Goal: Information Seeking & Learning: Learn about a topic

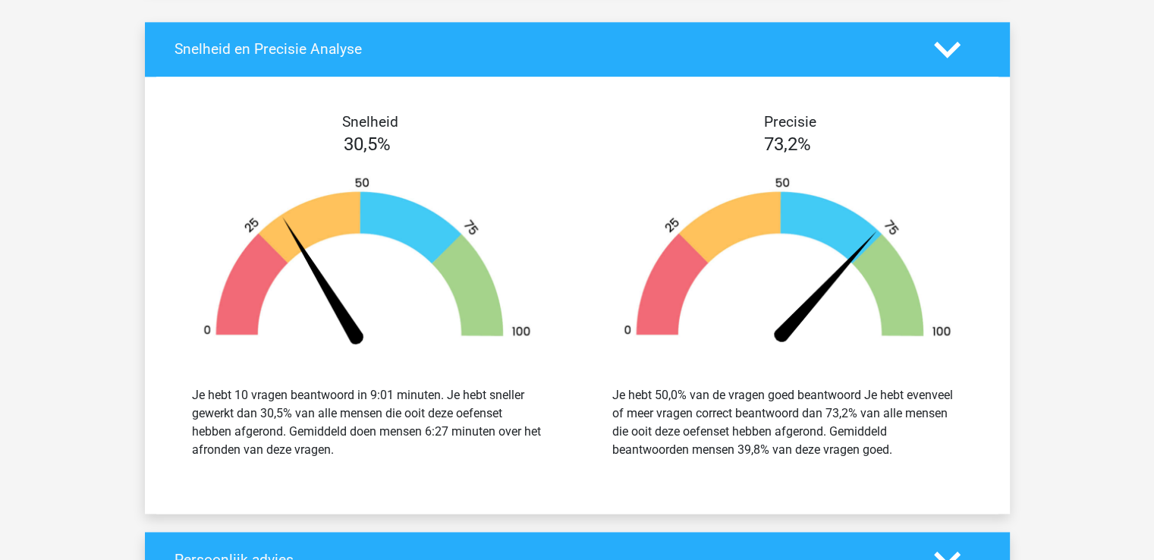
scroll to position [2625, 0]
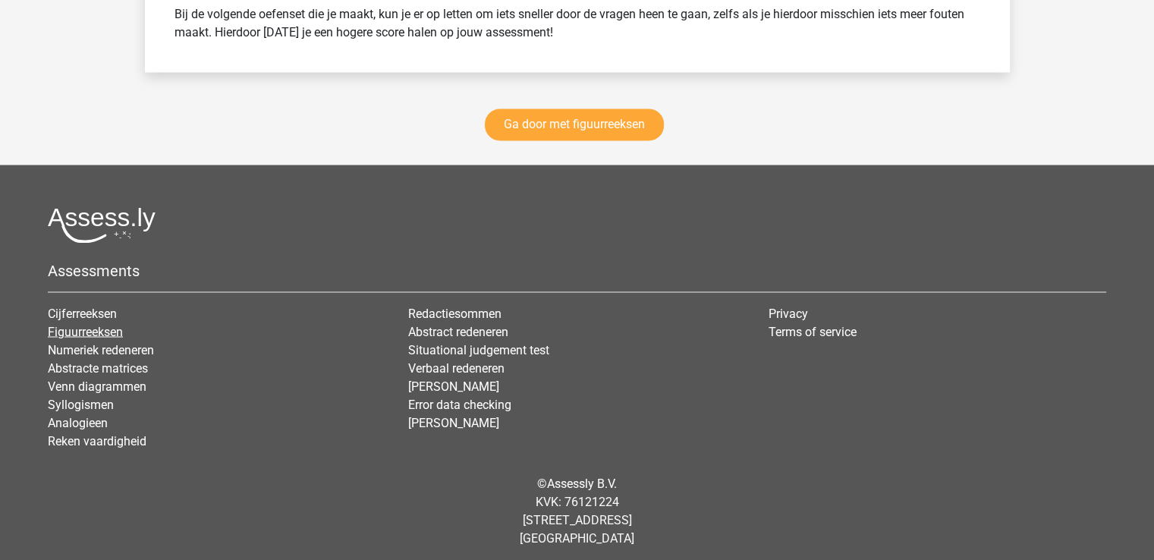
click at [86, 324] on link "Figuurreeksen" at bounding box center [85, 331] width 75 height 14
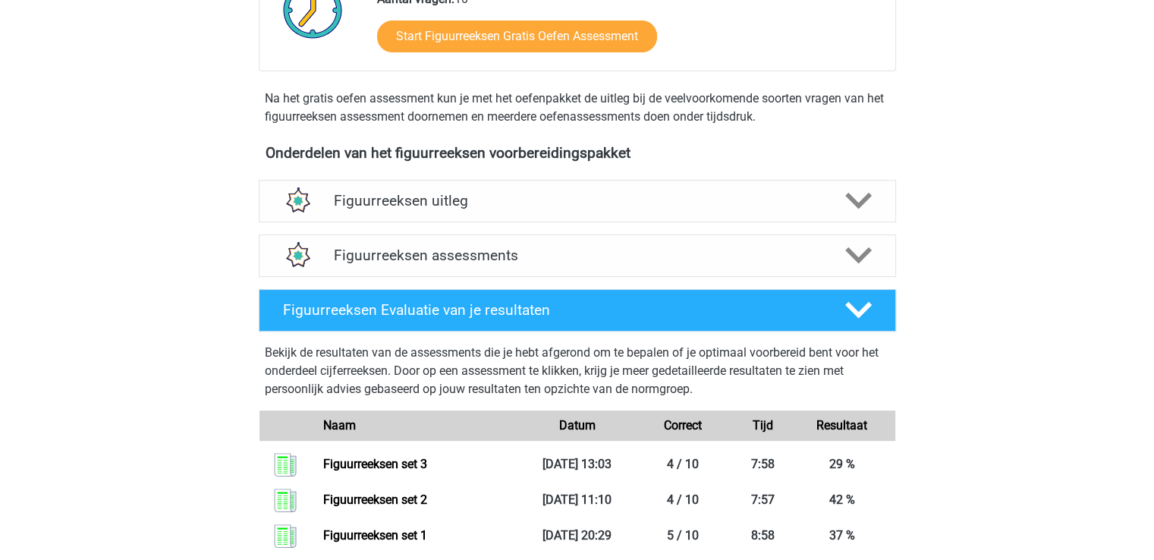
scroll to position [438, 0]
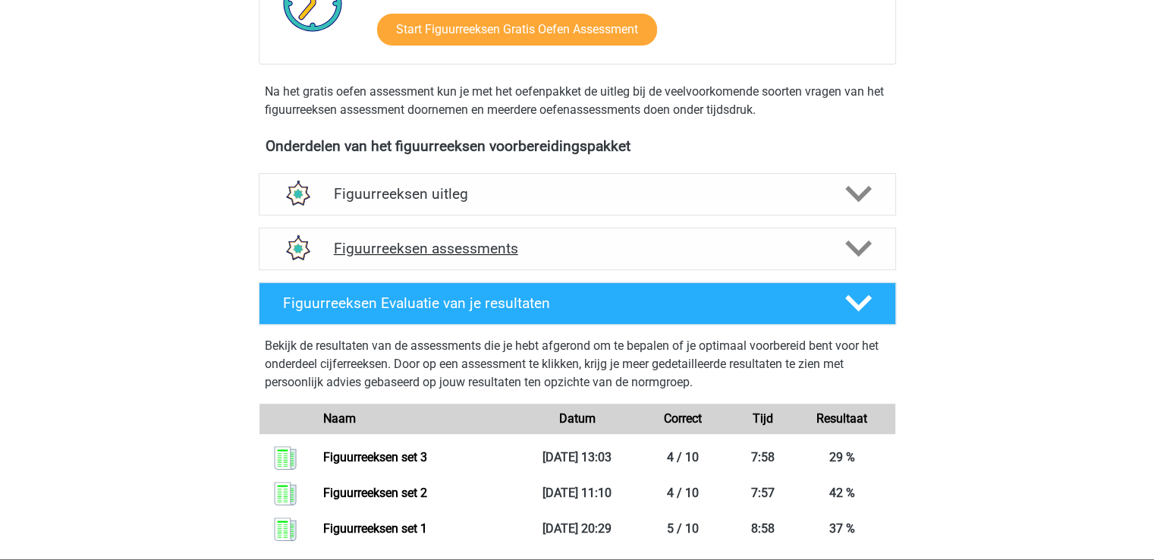
click at [857, 254] on polygon at bounding box center [858, 248] width 27 height 17
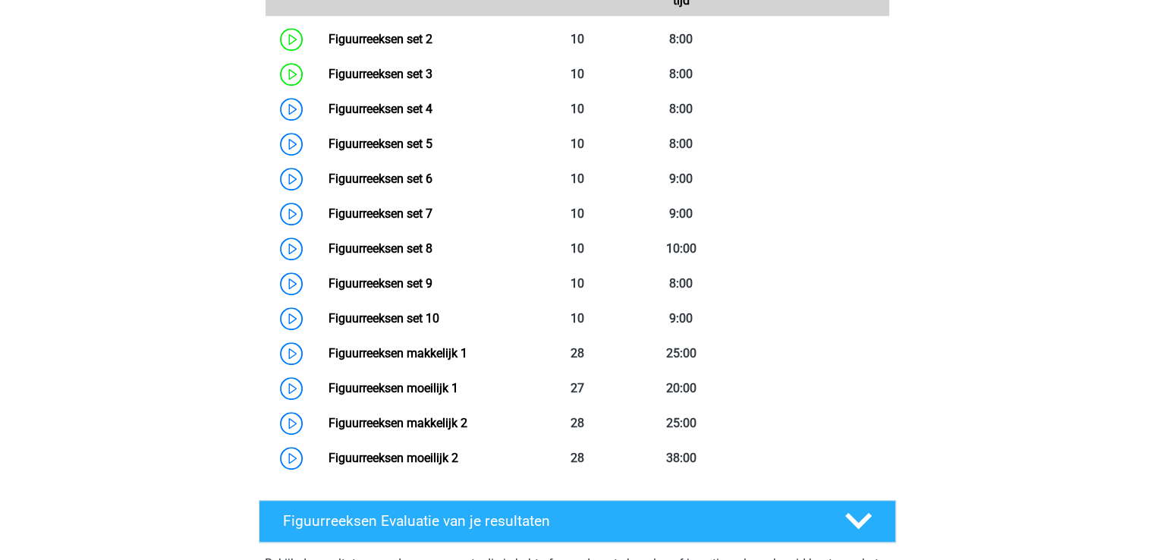
scroll to position [865, 0]
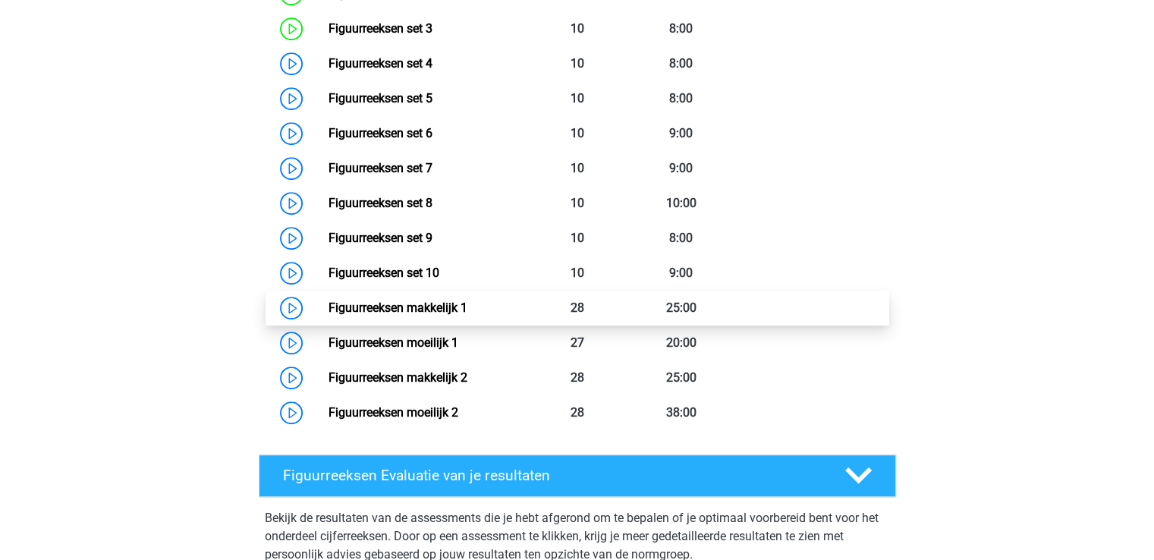
click at [385, 310] on link "Figuurreeksen makkelijk 1" at bounding box center [397, 307] width 139 height 14
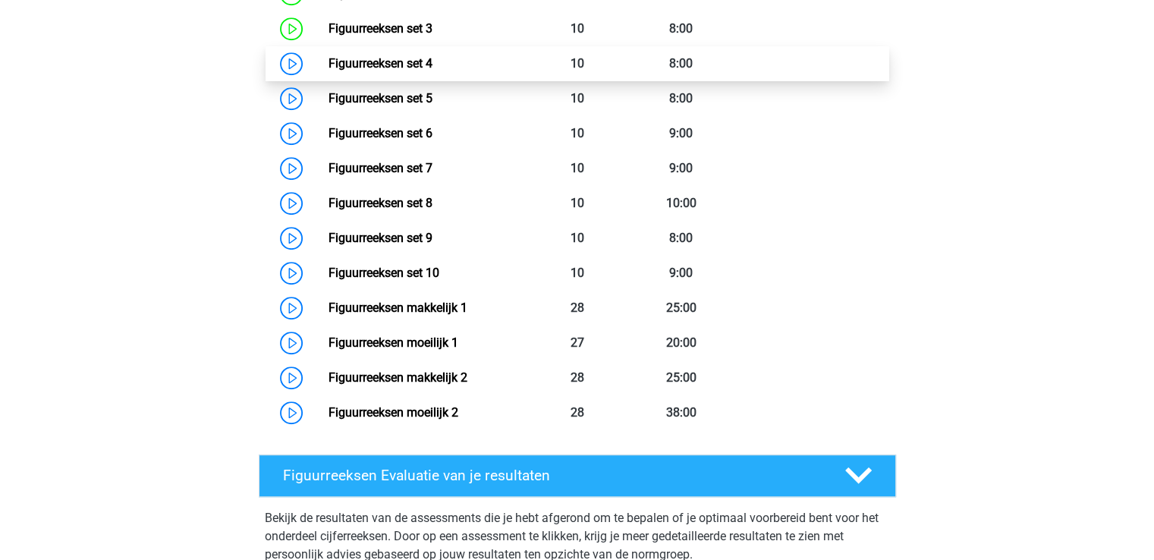
click at [350, 61] on link "Figuurreeksen set 4" at bounding box center [380, 63] width 104 height 14
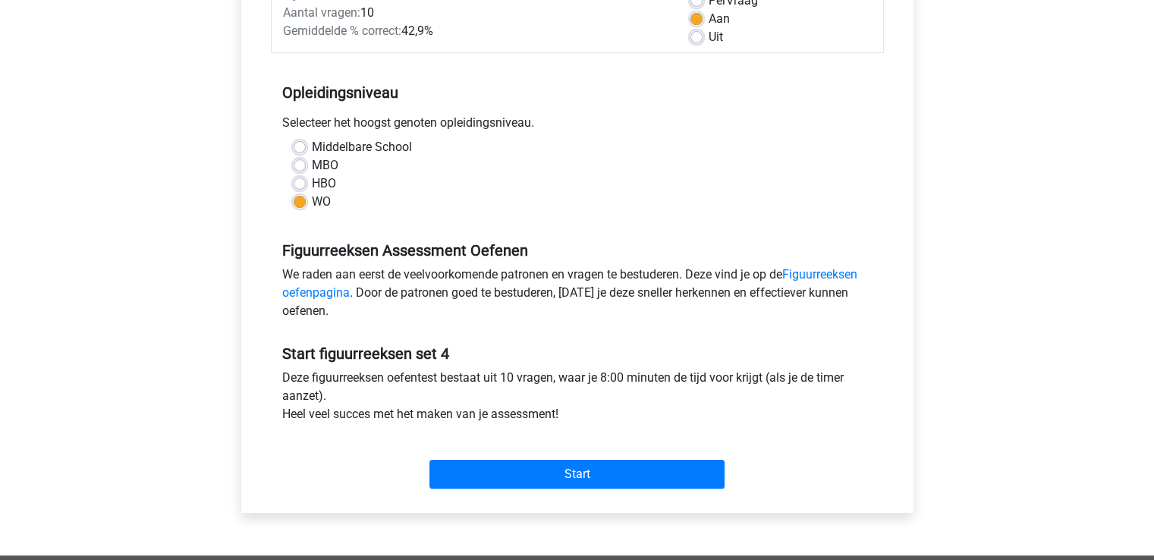
scroll to position [273, 0]
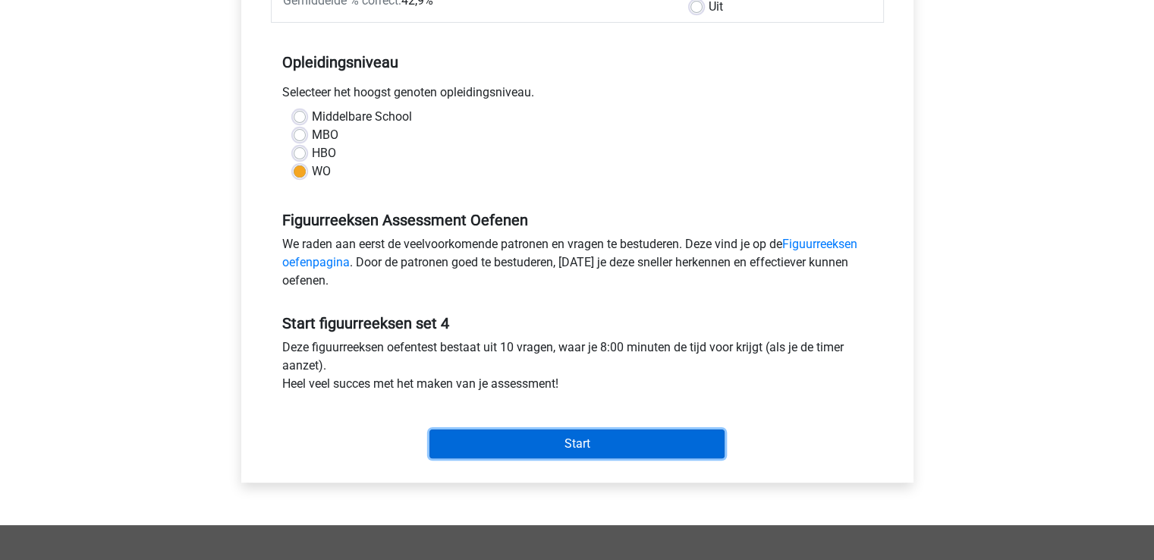
click at [579, 441] on input "Start" at bounding box center [576, 443] width 295 height 29
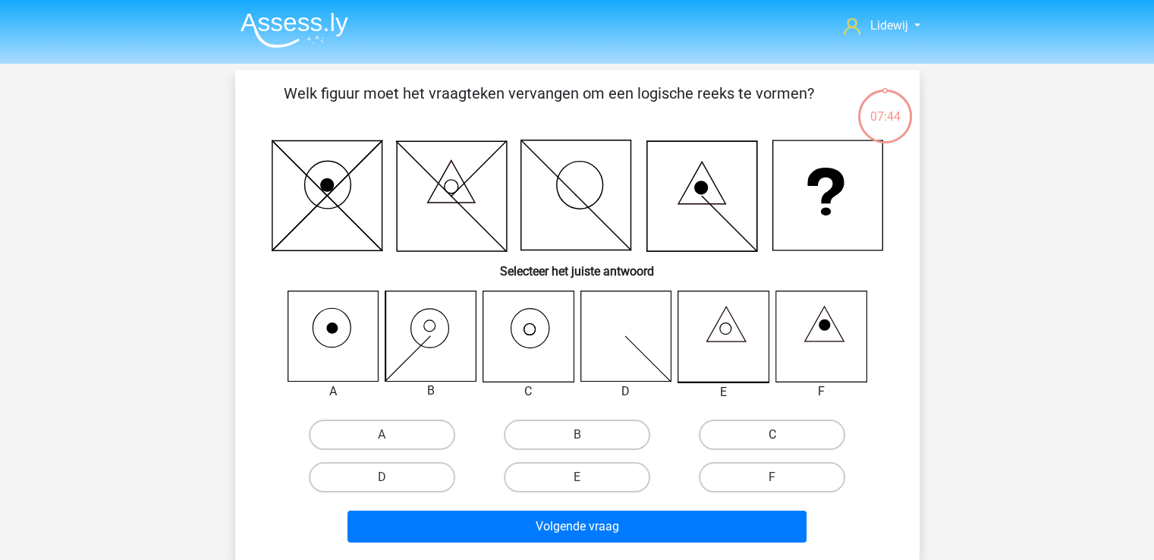
click at [788, 429] on label "C" at bounding box center [772, 434] width 146 height 30
click at [782, 435] on input "C" at bounding box center [777, 440] width 10 height 10
radio input "true"
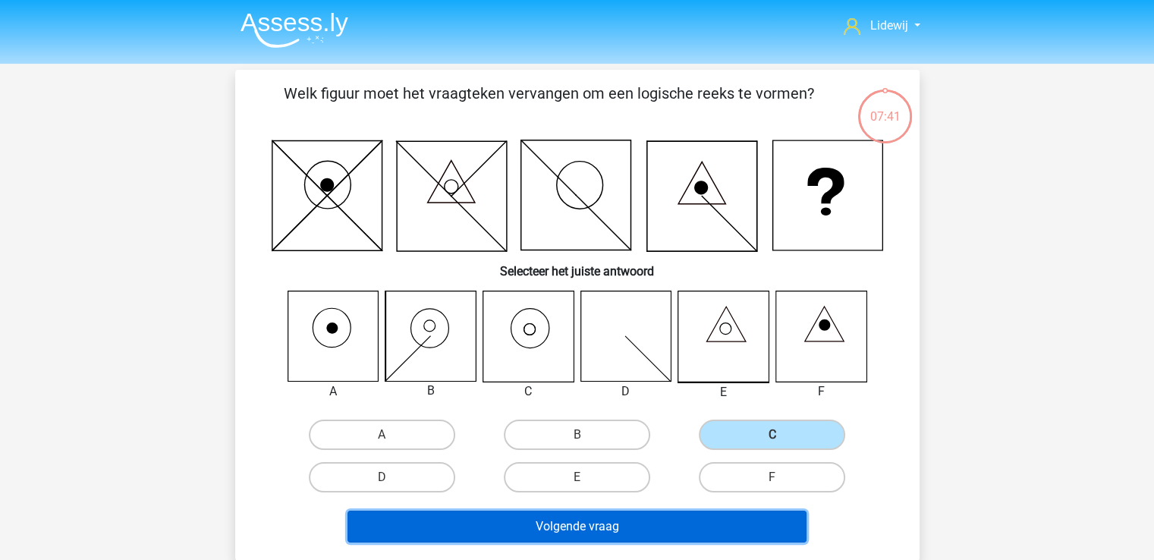
click at [564, 523] on button "Volgende vraag" at bounding box center [576, 526] width 459 height 32
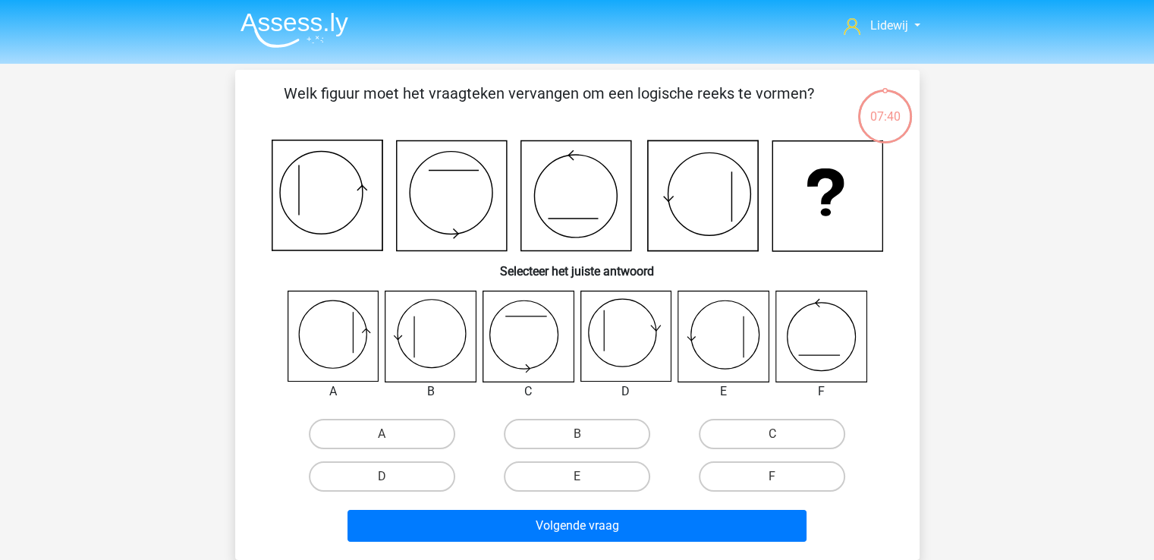
scroll to position [70, 0]
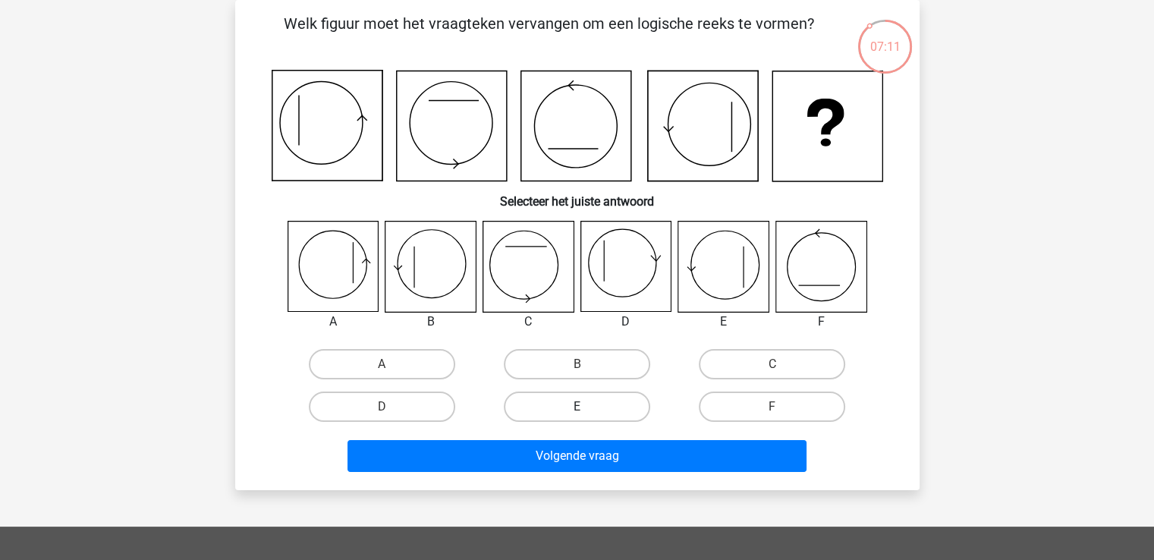
click at [595, 413] on label "E" at bounding box center [577, 406] width 146 height 30
click at [586, 413] on input "E" at bounding box center [581, 412] width 10 height 10
radio input "true"
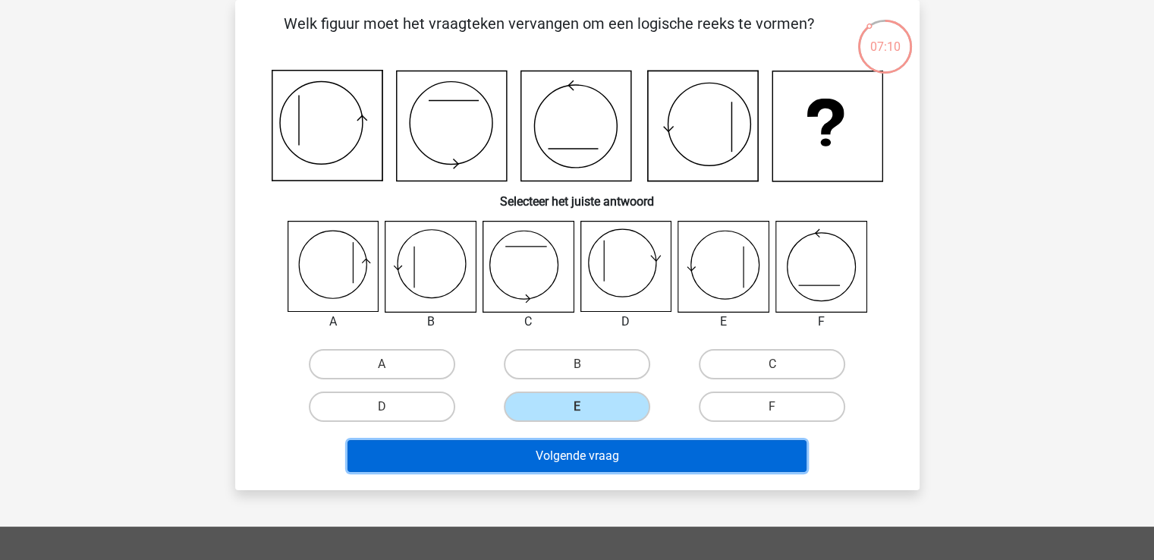
click at [600, 451] on button "Volgende vraag" at bounding box center [576, 456] width 459 height 32
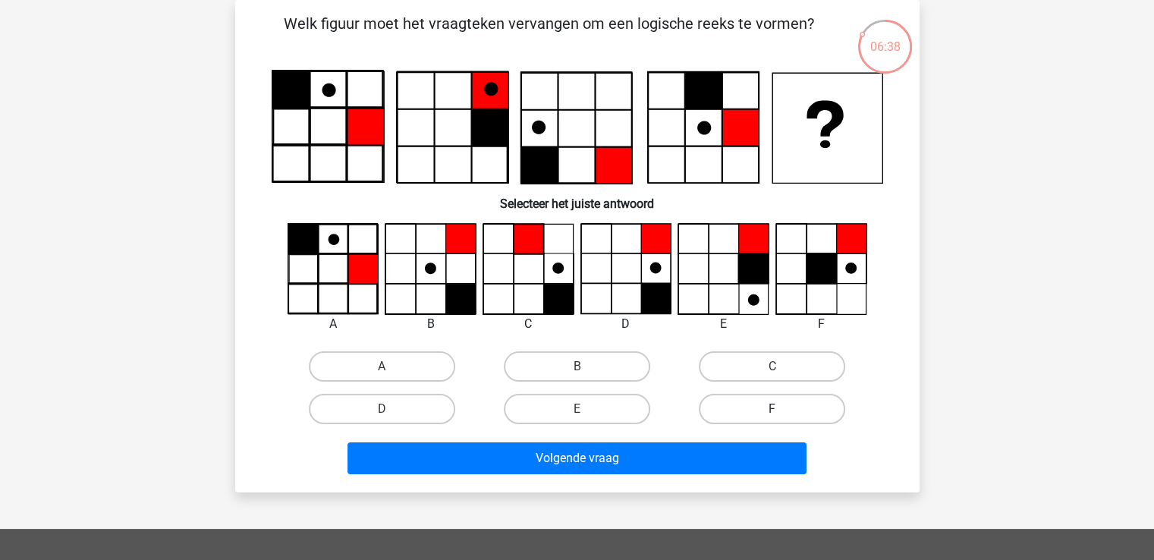
click at [772, 406] on label "F" at bounding box center [772, 409] width 146 height 30
click at [772, 409] on input "F" at bounding box center [777, 414] width 10 height 10
radio input "true"
click at [389, 401] on label "D" at bounding box center [382, 409] width 146 height 30
click at [389, 409] on input "D" at bounding box center [387, 414] width 10 height 10
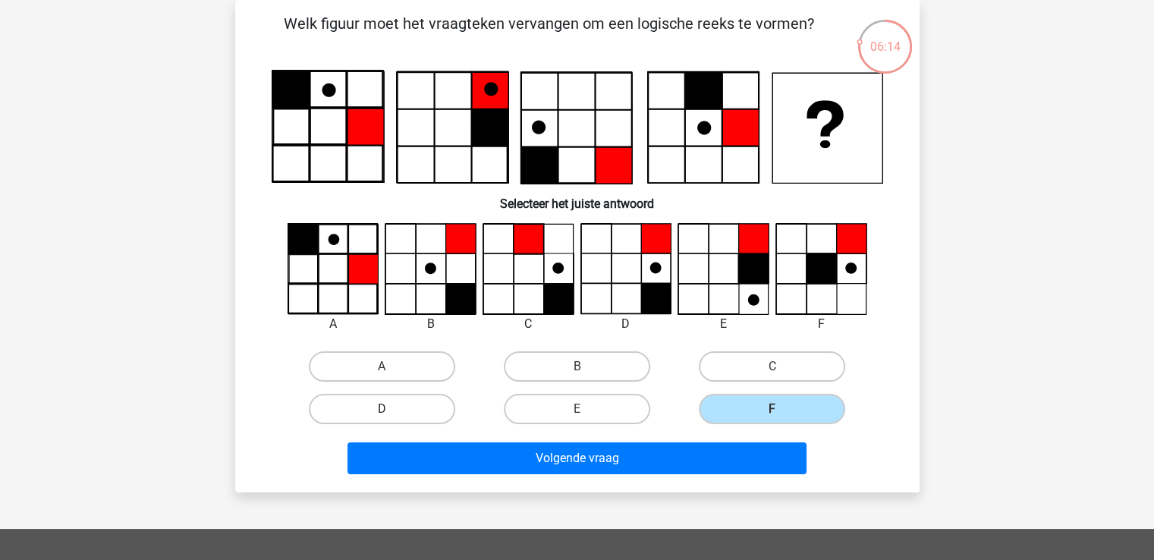
radio input "true"
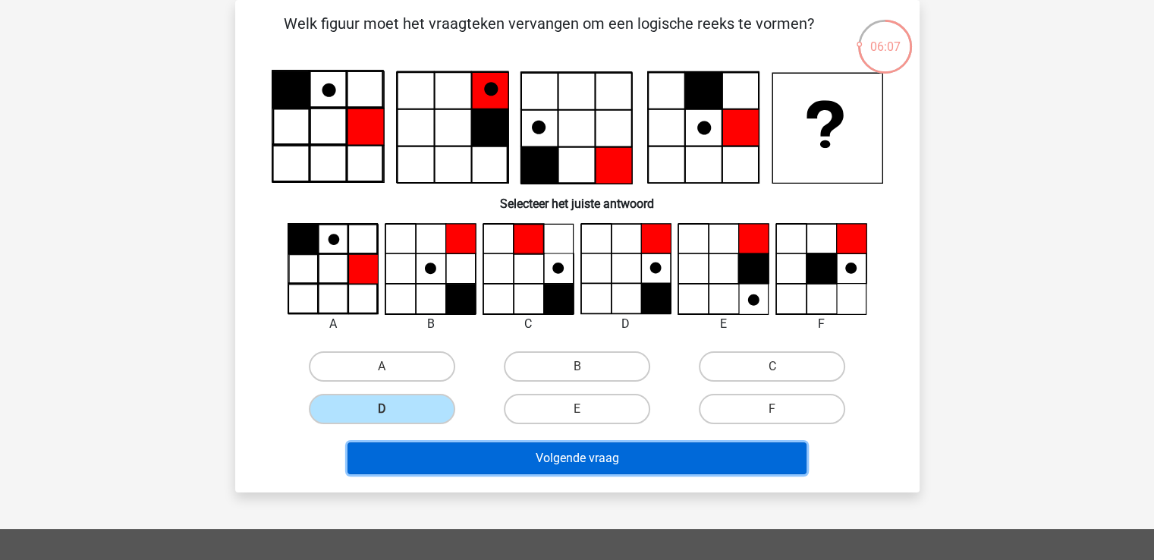
click at [592, 454] on button "Volgende vraag" at bounding box center [576, 458] width 459 height 32
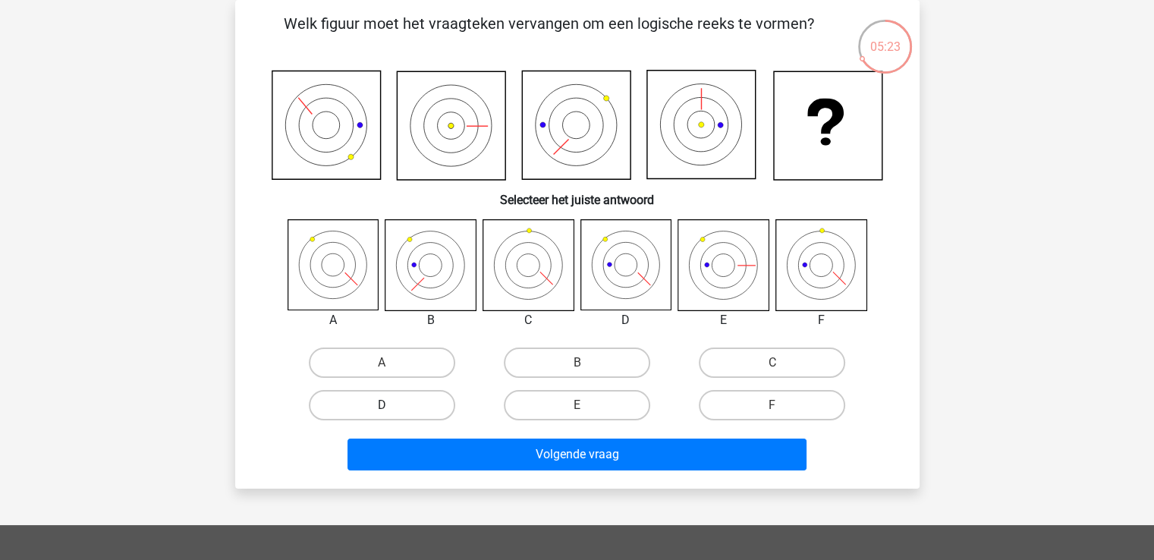
click at [375, 392] on label "D" at bounding box center [382, 405] width 146 height 30
click at [382, 405] on input "D" at bounding box center [387, 410] width 10 height 10
radio input "true"
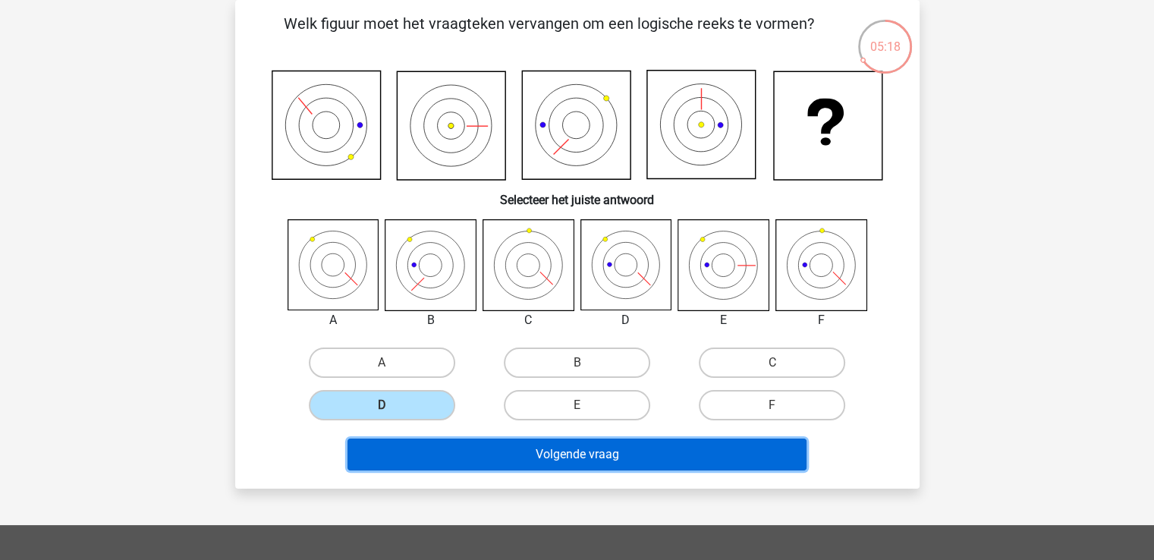
click at [579, 450] on button "Volgende vraag" at bounding box center [576, 454] width 459 height 32
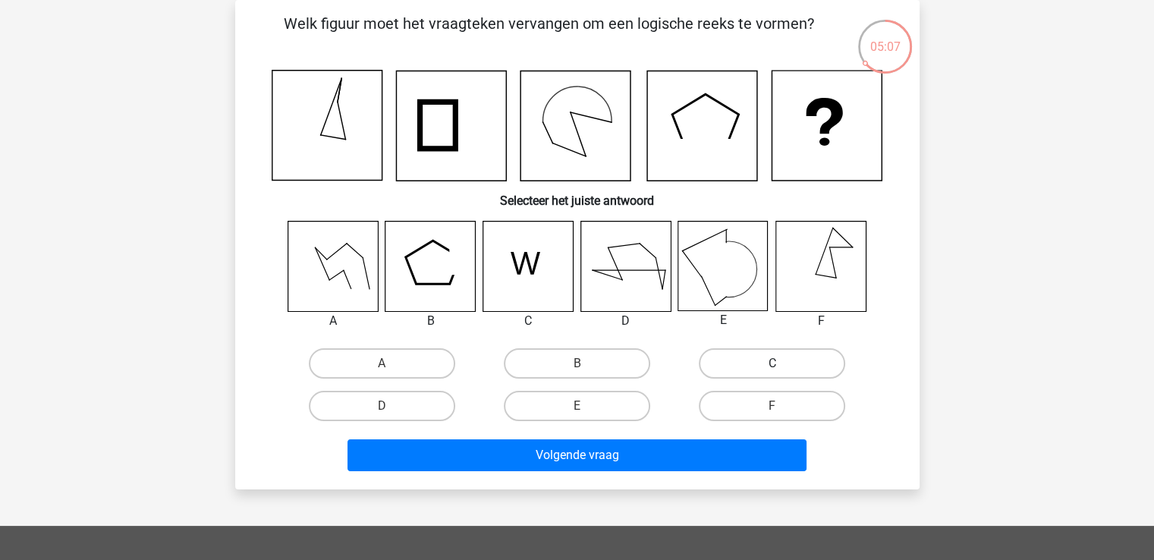
click at [772, 356] on label "C" at bounding box center [772, 363] width 146 height 30
click at [772, 363] on input "C" at bounding box center [777, 368] width 10 height 10
radio input "true"
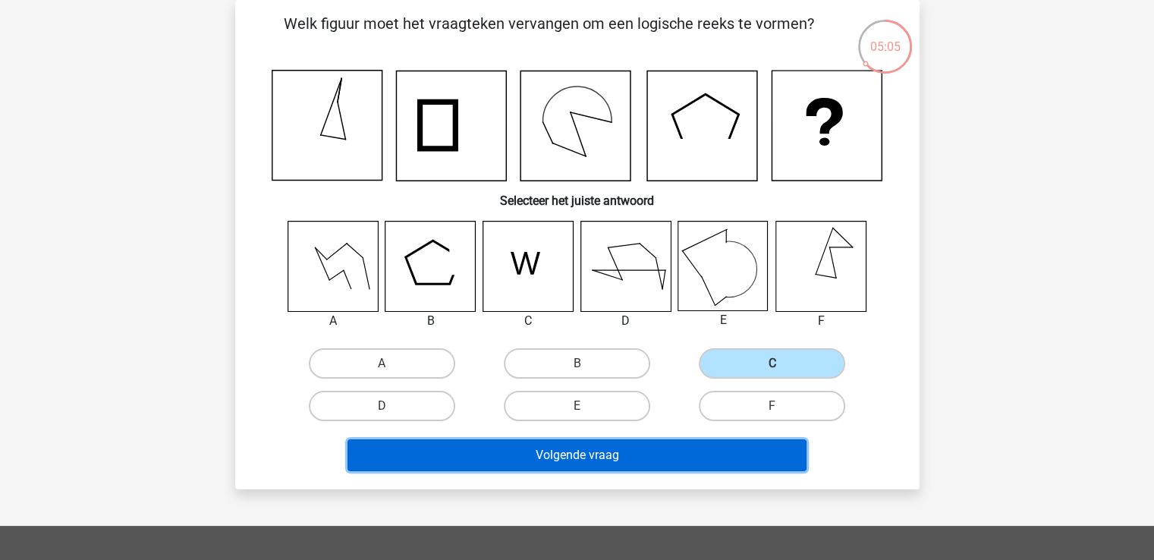
click at [586, 443] on button "Volgende vraag" at bounding box center [576, 455] width 459 height 32
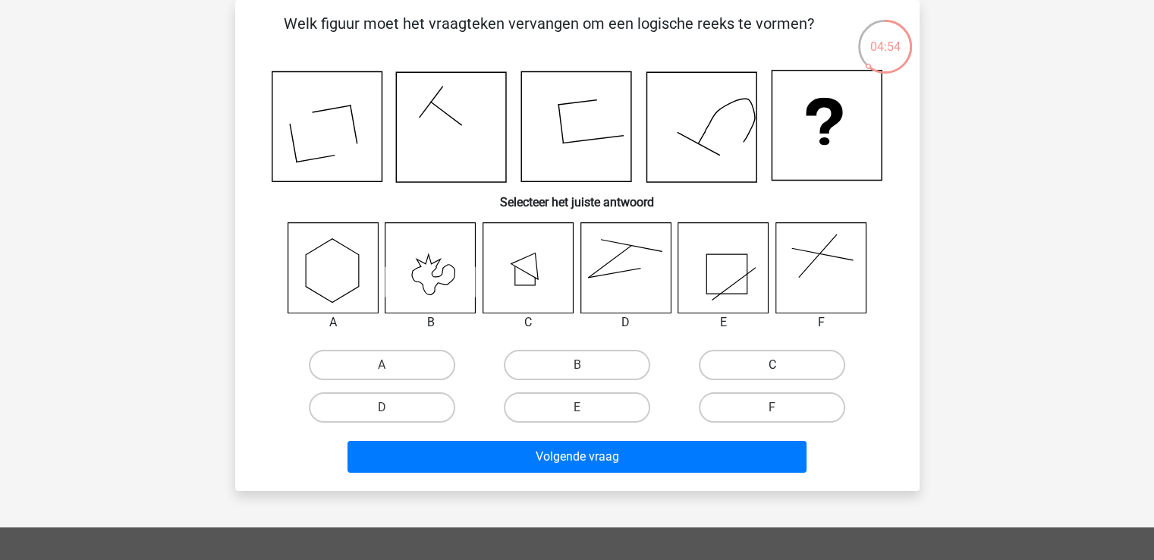
click at [800, 364] on label "C" at bounding box center [772, 365] width 146 height 30
click at [782, 365] on input "C" at bounding box center [777, 370] width 10 height 10
radio input "true"
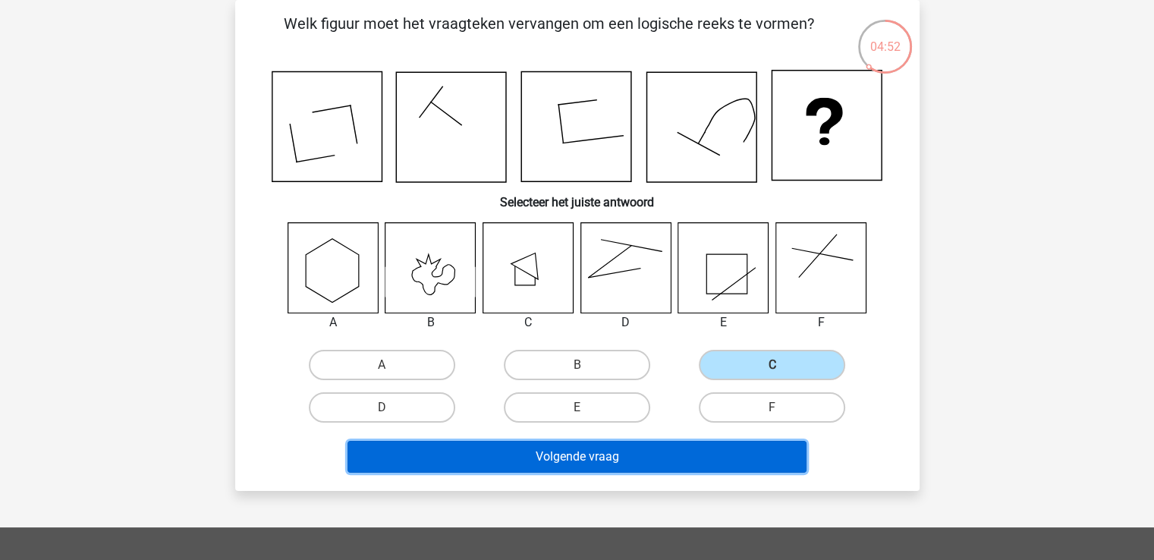
click at [616, 460] on button "Volgende vraag" at bounding box center [576, 457] width 459 height 32
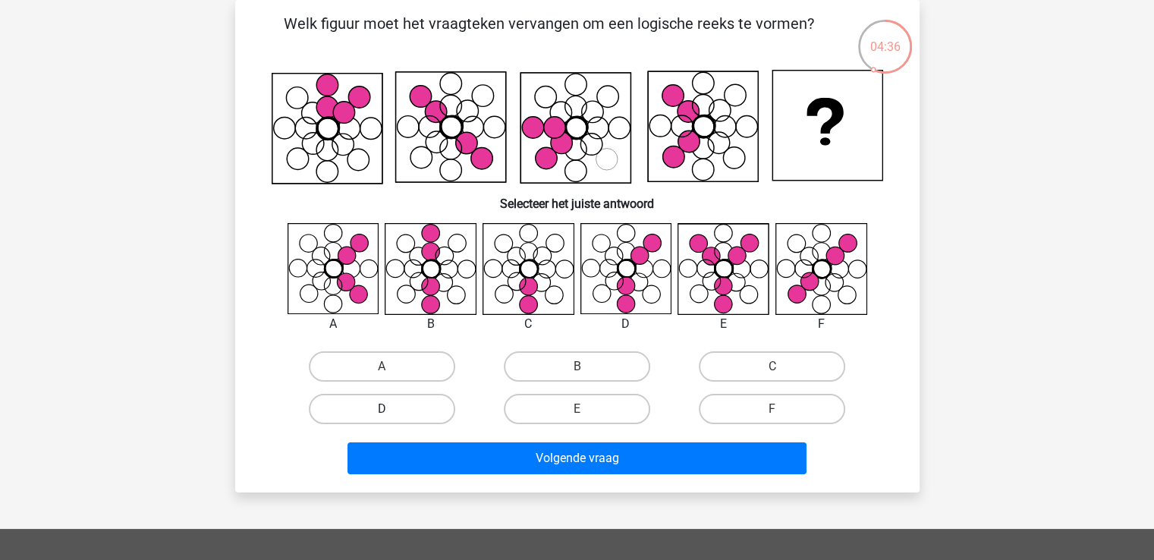
click at [395, 405] on label "D" at bounding box center [382, 409] width 146 height 30
click at [391, 409] on input "D" at bounding box center [387, 414] width 10 height 10
radio input "true"
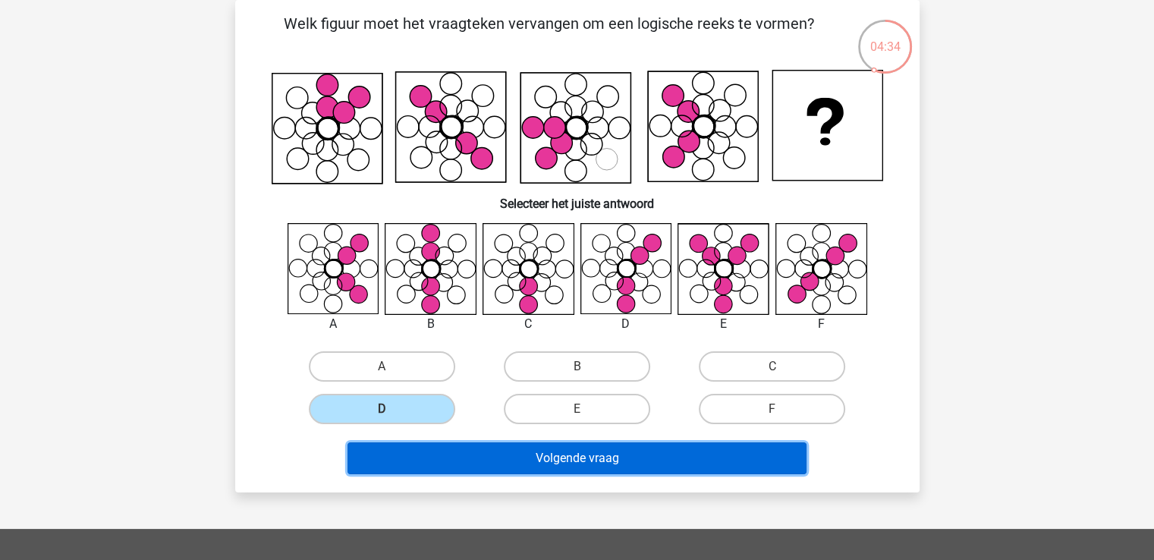
click at [627, 465] on button "Volgende vraag" at bounding box center [576, 458] width 459 height 32
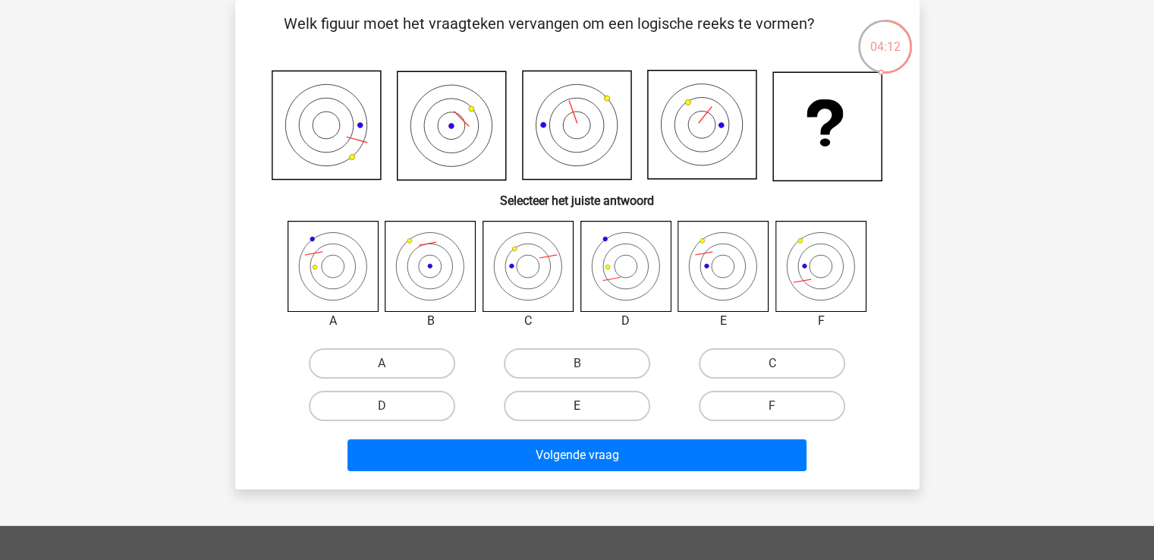
click at [592, 395] on label "E" at bounding box center [577, 406] width 146 height 30
click at [586, 406] on input "E" at bounding box center [581, 411] width 10 height 10
radio input "true"
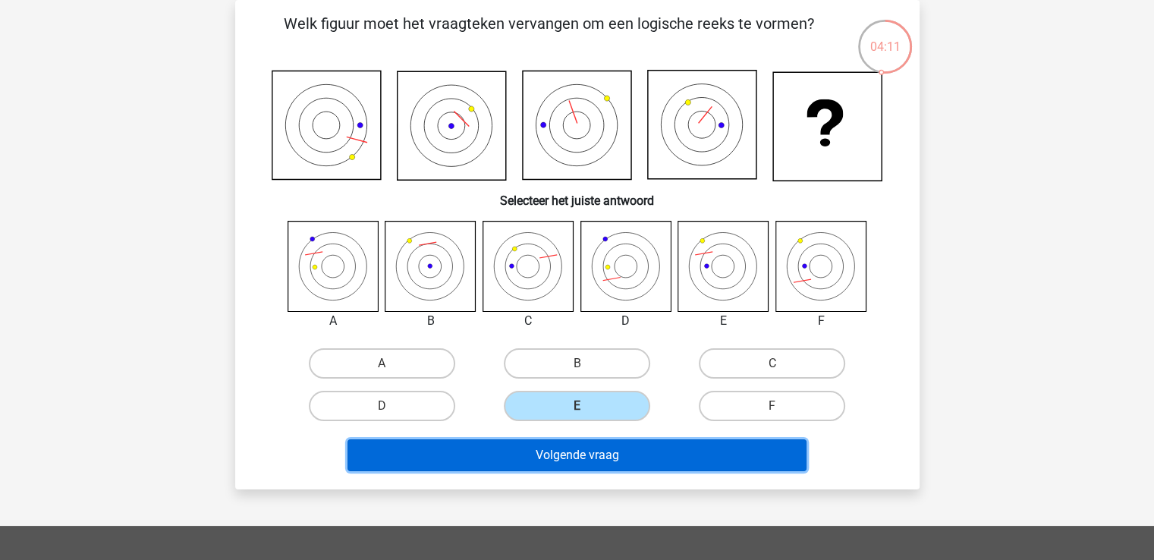
click at [586, 454] on button "Volgende vraag" at bounding box center [576, 455] width 459 height 32
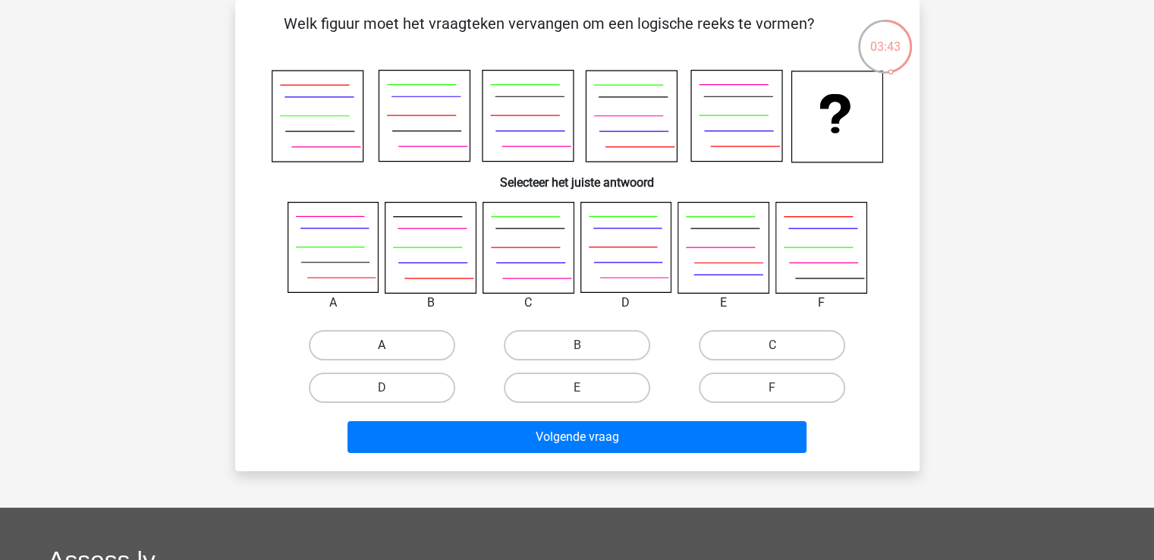
click at [395, 348] on label "A" at bounding box center [382, 345] width 146 height 30
click at [391, 348] on input "A" at bounding box center [387, 350] width 10 height 10
radio input "true"
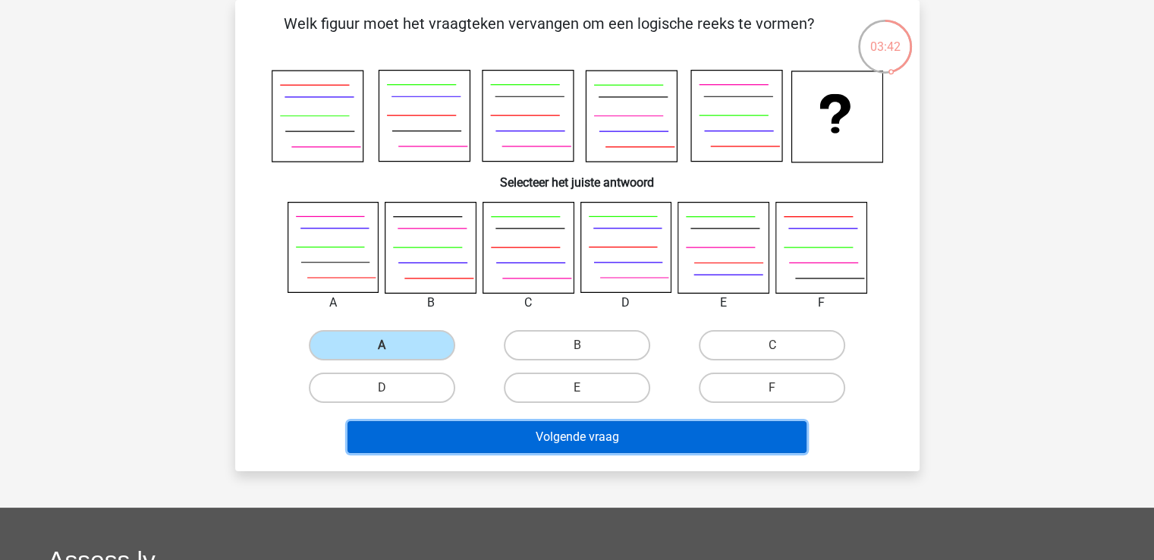
click at [603, 435] on button "Volgende vraag" at bounding box center [576, 437] width 459 height 32
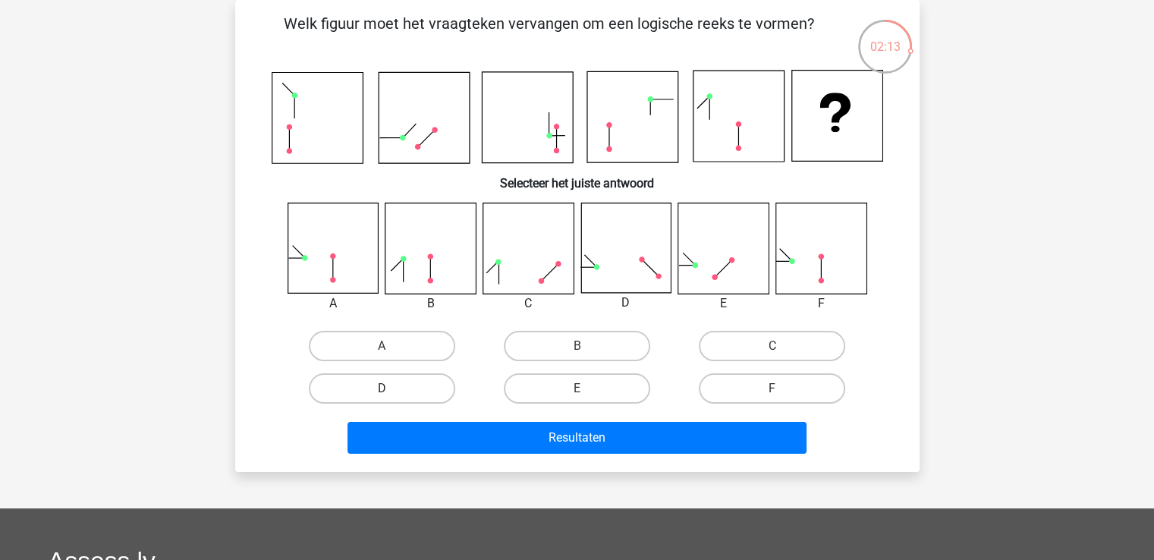
click at [393, 393] on label "D" at bounding box center [382, 388] width 146 height 30
click at [391, 393] on input "D" at bounding box center [387, 393] width 10 height 10
radio input "true"
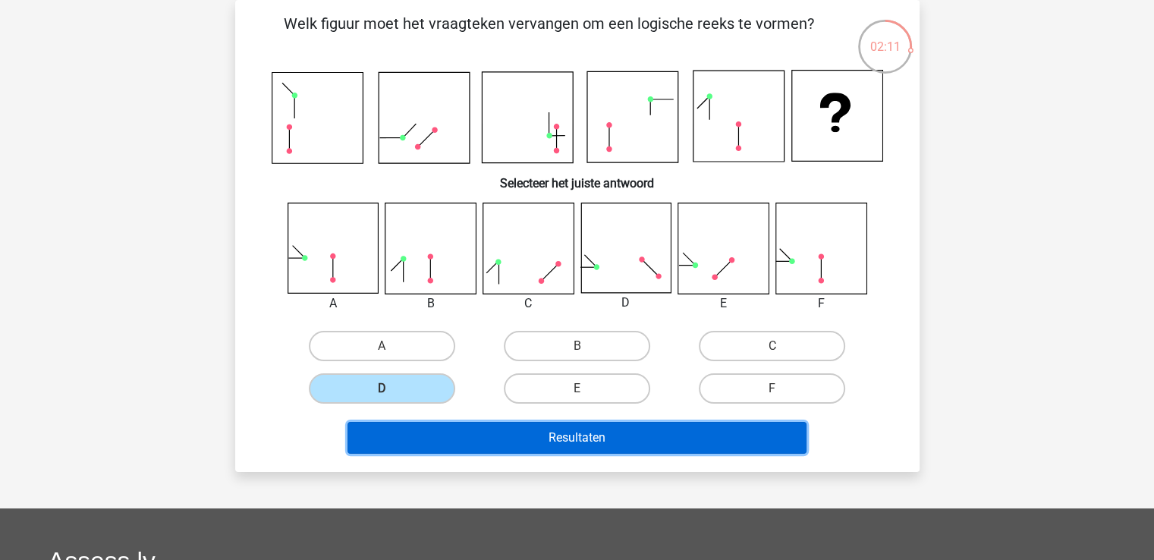
click at [592, 433] on button "Resultaten" at bounding box center [576, 438] width 459 height 32
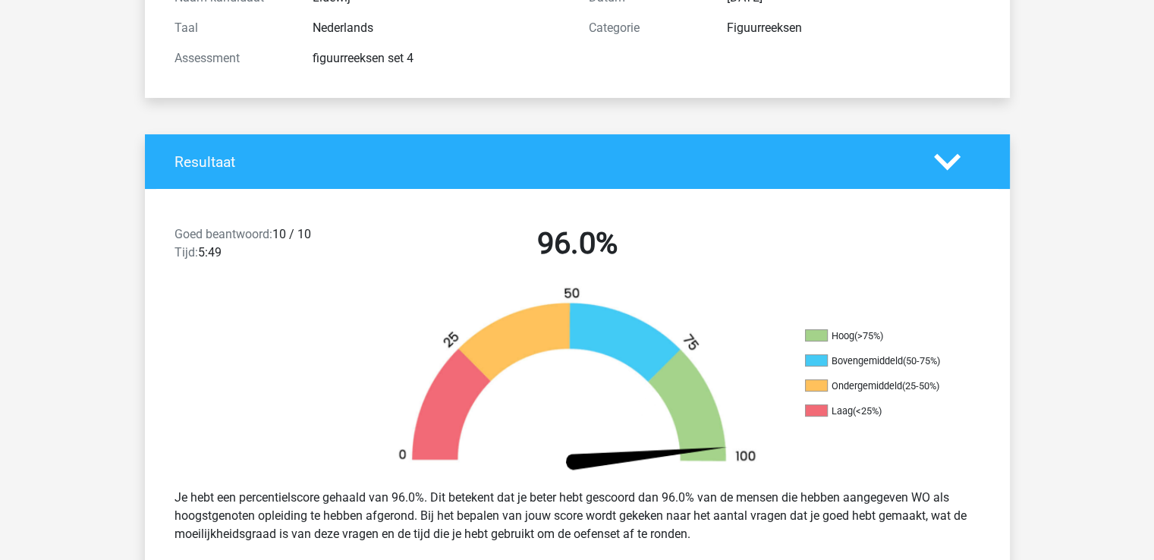
scroll to position [355, 0]
